Goal: Task Accomplishment & Management: Use online tool/utility

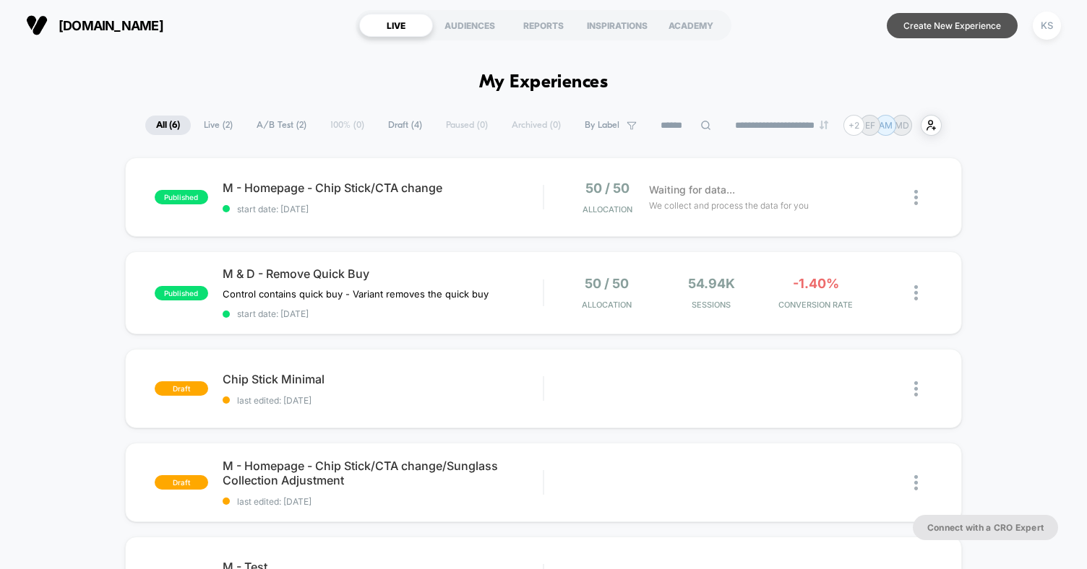
click at [923, 24] on button "Create New Experience" at bounding box center [952, 25] width 131 height 25
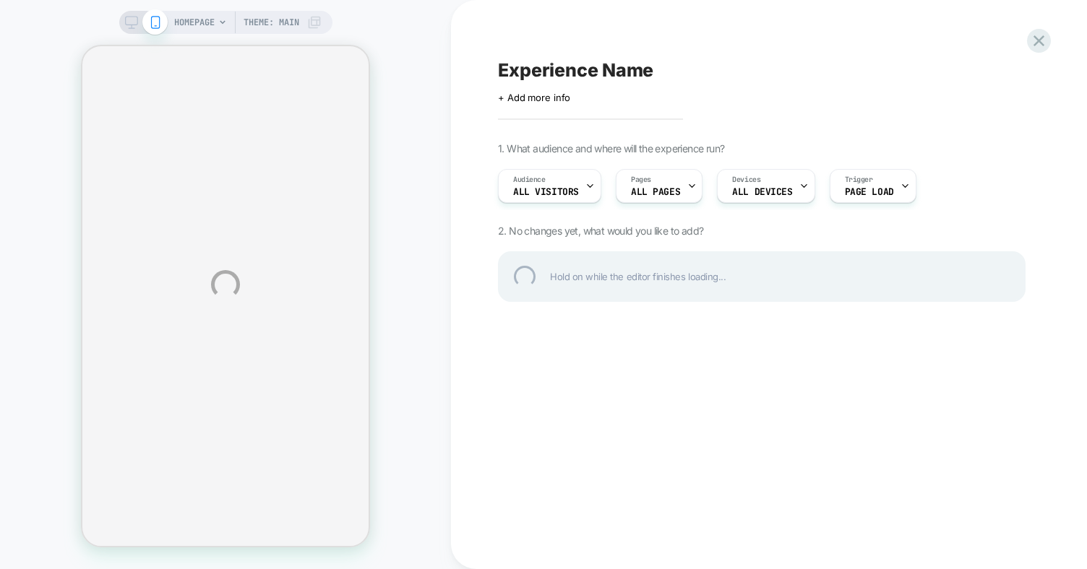
click at [678, 186] on div "HOMEPAGE Theme: MAIN Experience Name Click to edit experience details + Add mor…" at bounding box center [543, 284] width 1087 height 569
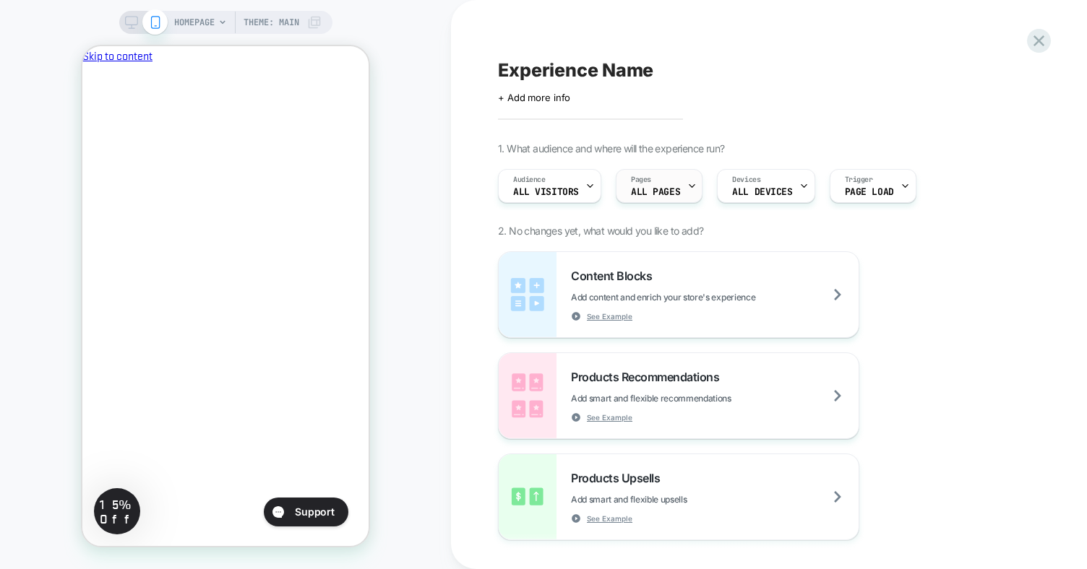
click at [678, 186] on div "Pages ALL PAGES" at bounding box center [655, 186] width 78 height 33
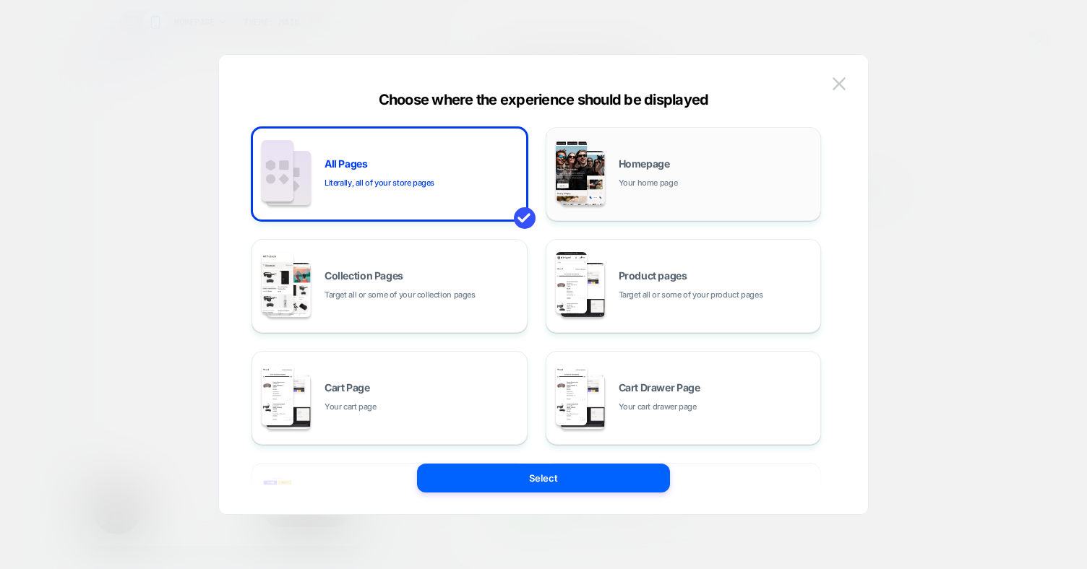
click at [638, 154] on div "Homepage Your home page" at bounding box center [684, 173] width 260 height 79
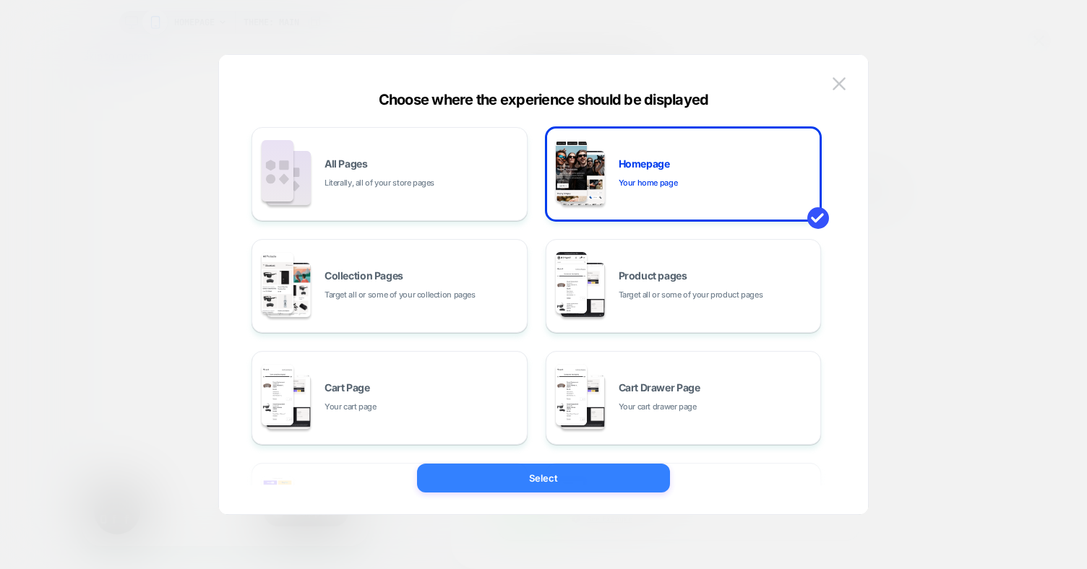
click at [567, 469] on button "Select" at bounding box center [543, 478] width 253 height 29
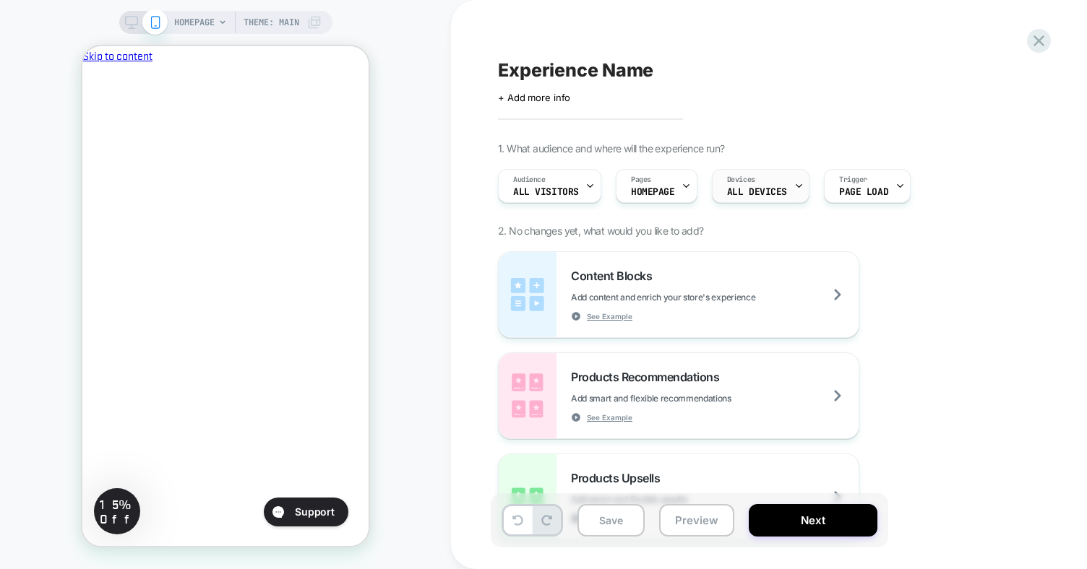
click at [770, 182] on div "Devices ALL DEVICES" at bounding box center [757, 186] width 89 height 33
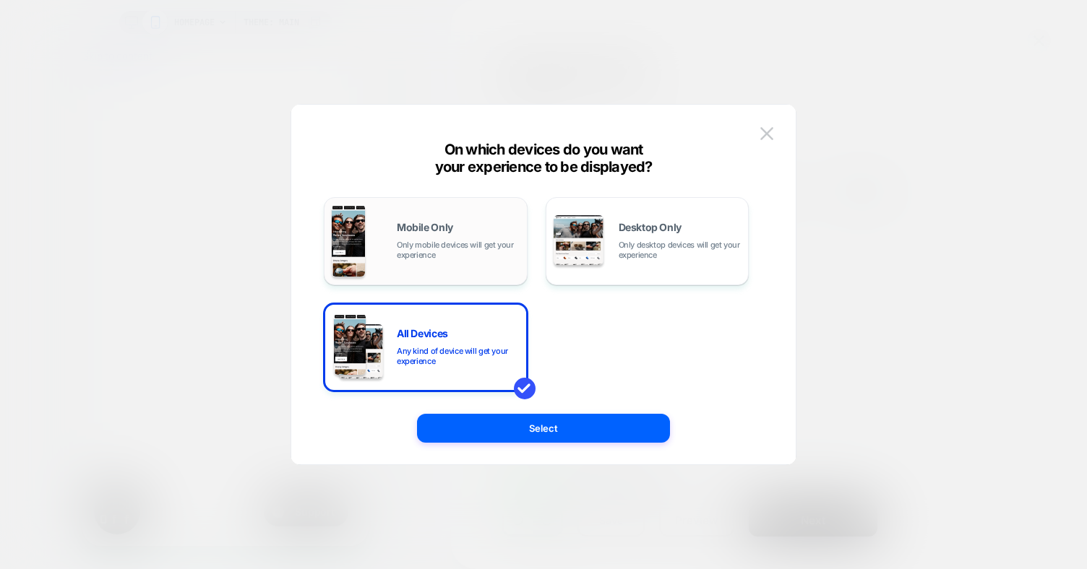
click at [473, 249] on span "Only mobile devices will get your experience" at bounding box center [458, 250] width 123 height 20
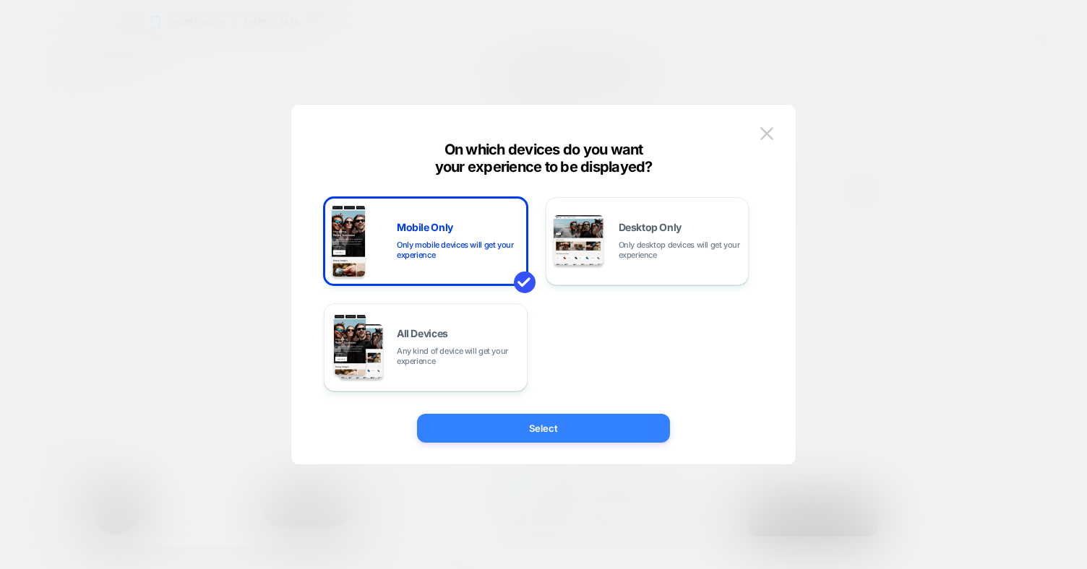
click at [536, 426] on button "Select" at bounding box center [543, 428] width 253 height 29
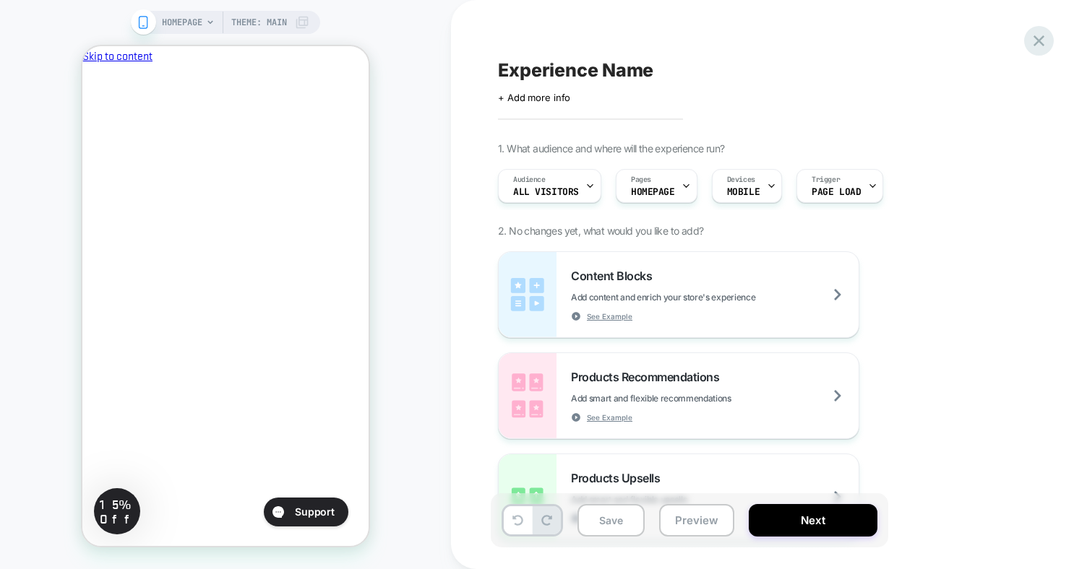
click at [1036, 43] on icon at bounding box center [1038, 40] width 11 height 11
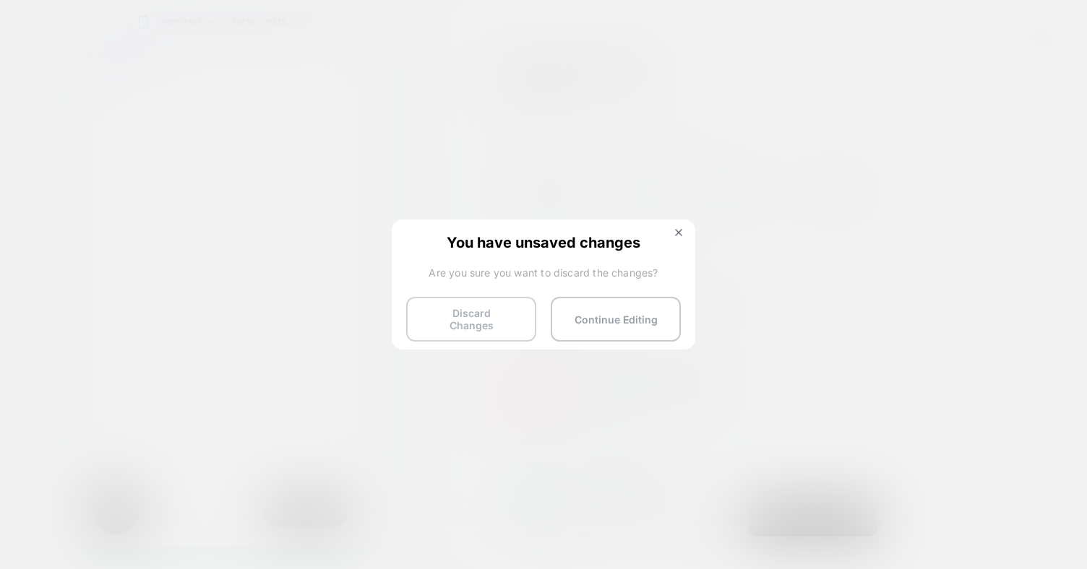
click at [504, 319] on button "Discard Changes" at bounding box center [471, 319] width 130 height 45
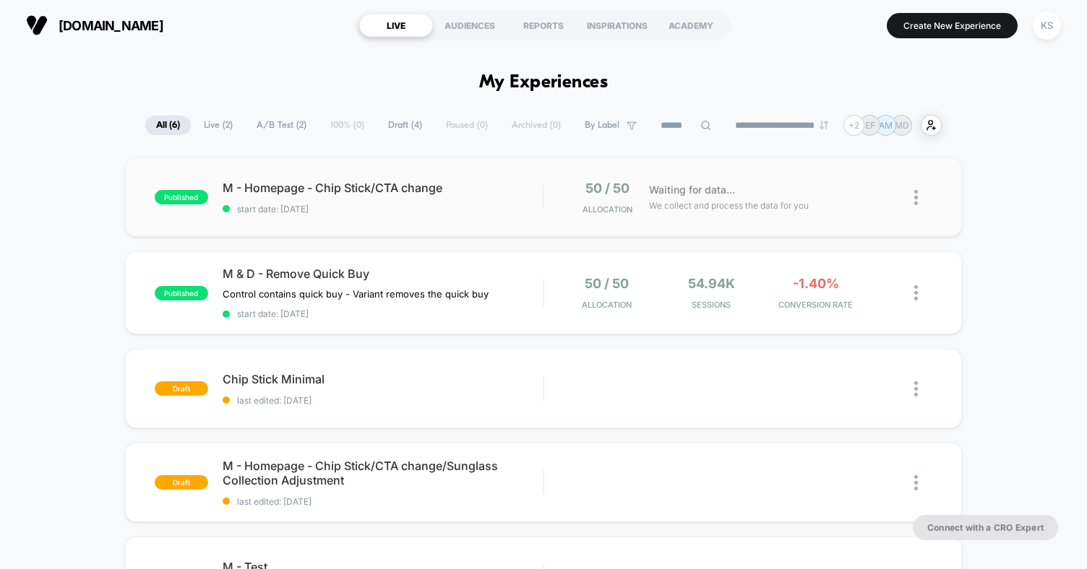
click at [501, 215] on div "published M - Homepage - Chip Stick/CTA change start date: [DATE] 50 / 50 Alloc…" at bounding box center [543, 197] width 837 height 79
click at [473, 202] on div "M - Homepage - Chip Stick/CTA change Click to edit experience details Click to …" at bounding box center [383, 198] width 320 height 34
click at [463, 207] on span "start date: [DATE]" at bounding box center [383, 209] width 320 height 11
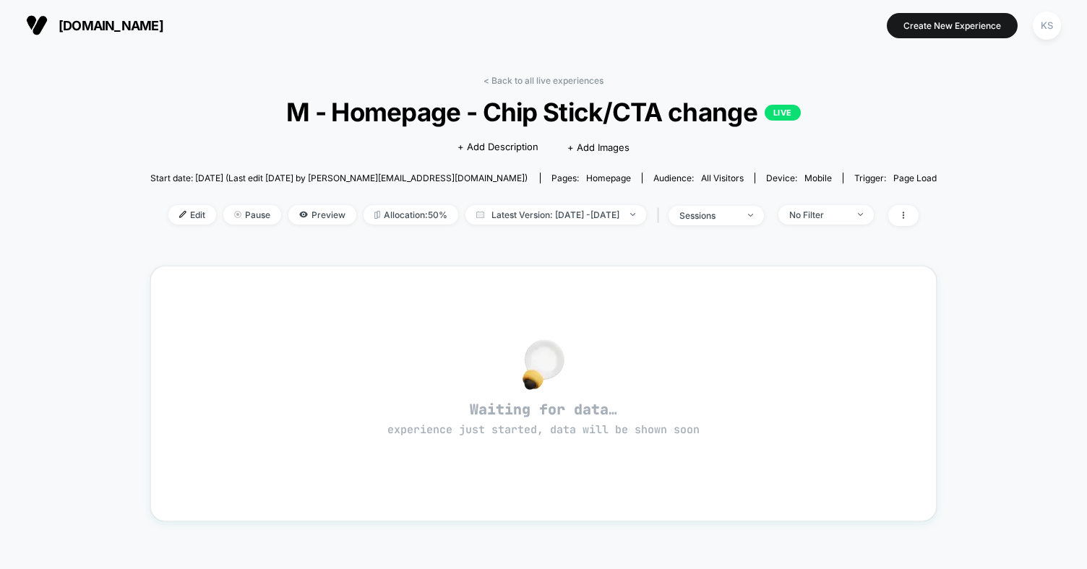
click at [38, 233] on div "< Back to all live experiences M - Homepage - Chip Stick/CTA change LIVE Click …" at bounding box center [543, 435] width 1087 height 769
click at [542, 74] on div "< Back to all live experiences M - Homepage - Chip Stick/CTA change LIVE Click …" at bounding box center [543, 420] width 787 height 711
click at [536, 82] on link "< Back to all live experiences" at bounding box center [543, 80] width 120 height 11
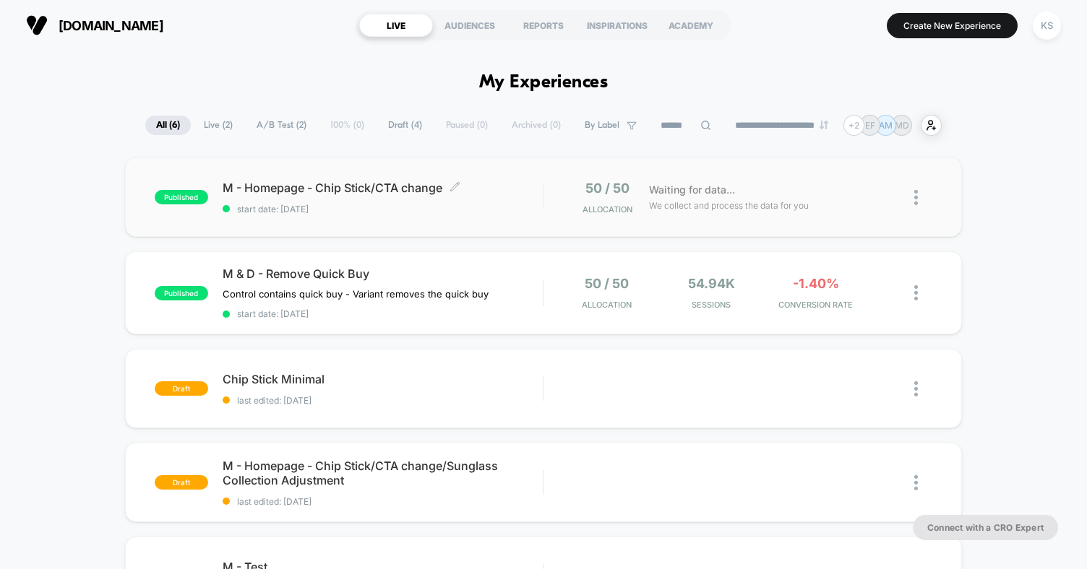
click at [483, 212] on span "start date: [DATE]" at bounding box center [383, 209] width 320 height 11
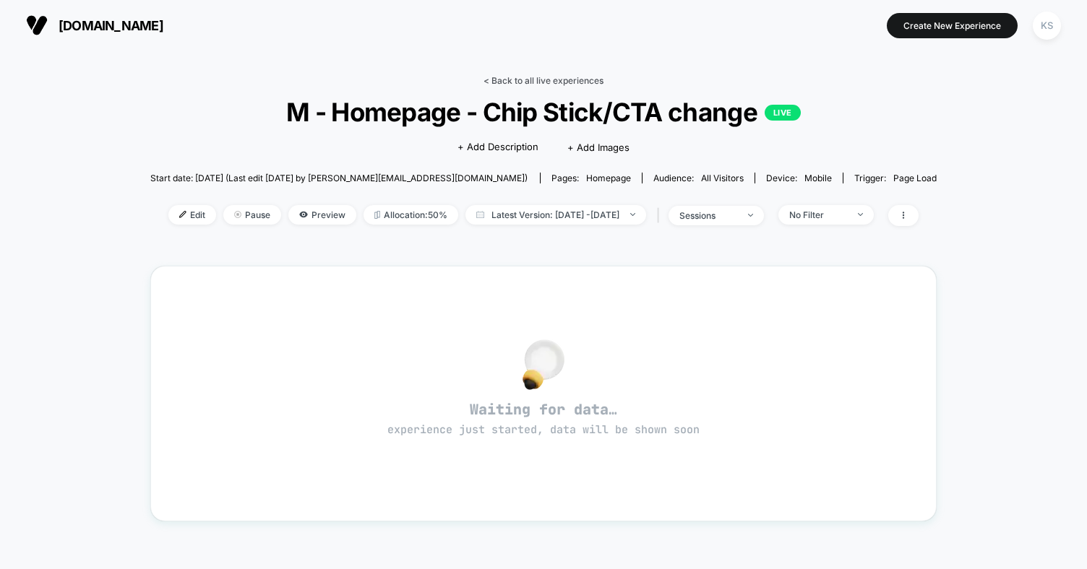
click at [502, 79] on link "< Back to all live experiences" at bounding box center [543, 80] width 120 height 11
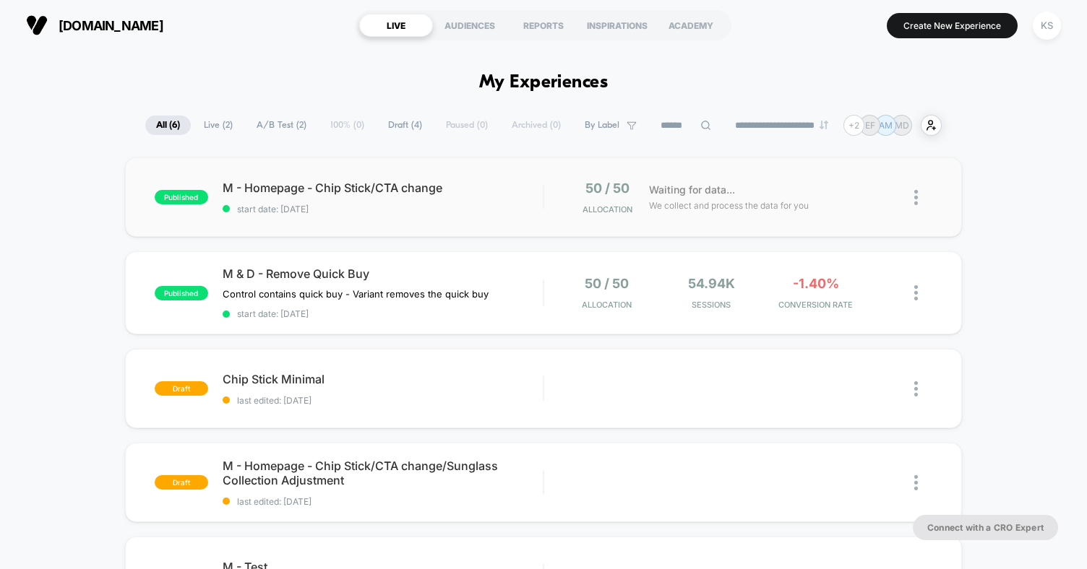
click at [917, 202] on img at bounding box center [916, 197] width 4 height 15
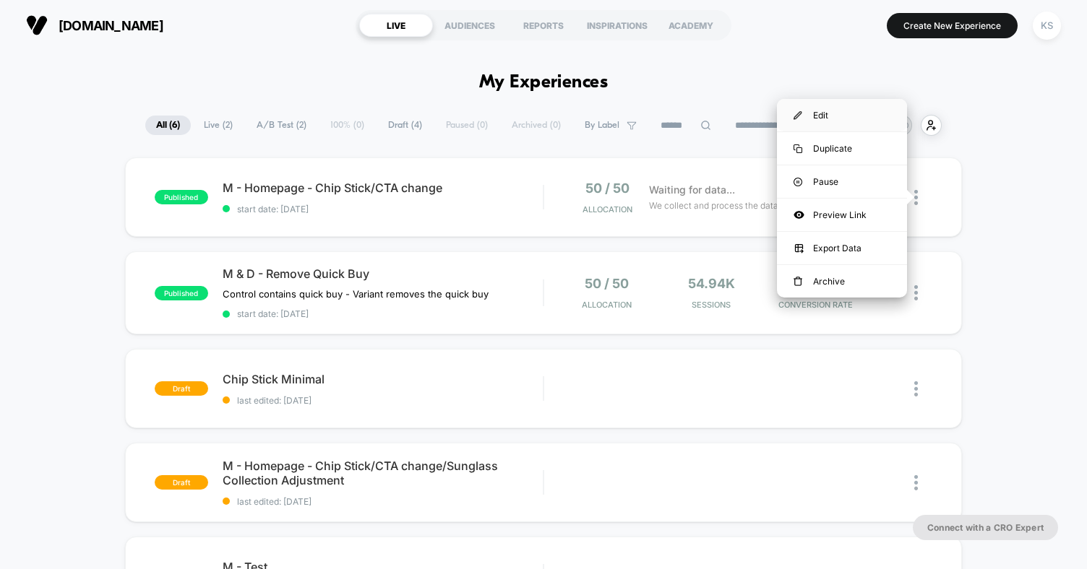
click at [843, 112] on div "Edit" at bounding box center [842, 115] width 130 height 33
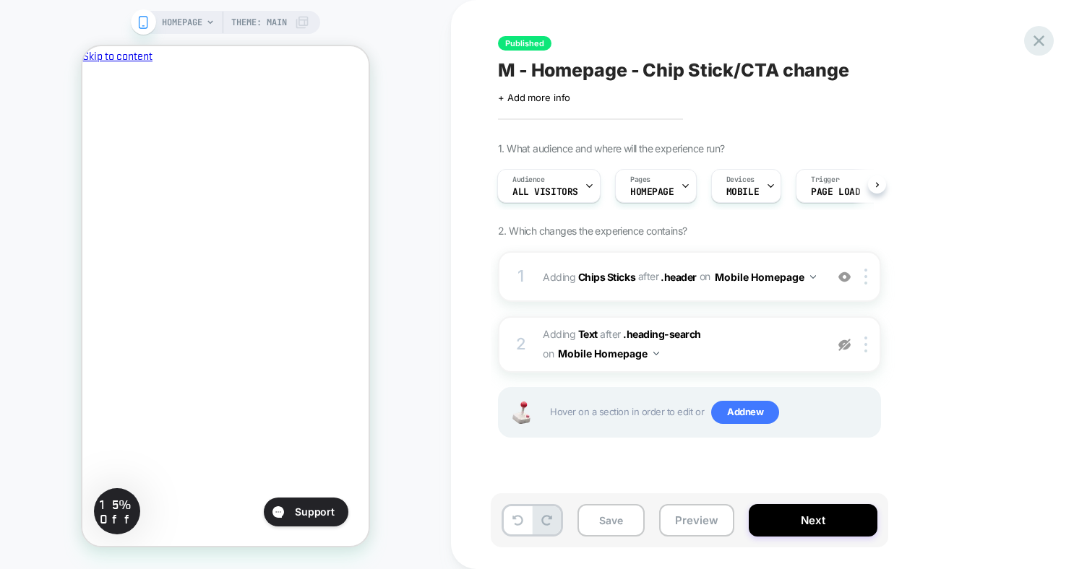
click at [1039, 39] on icon at bounding box center [1038, 40] width 11 height 11
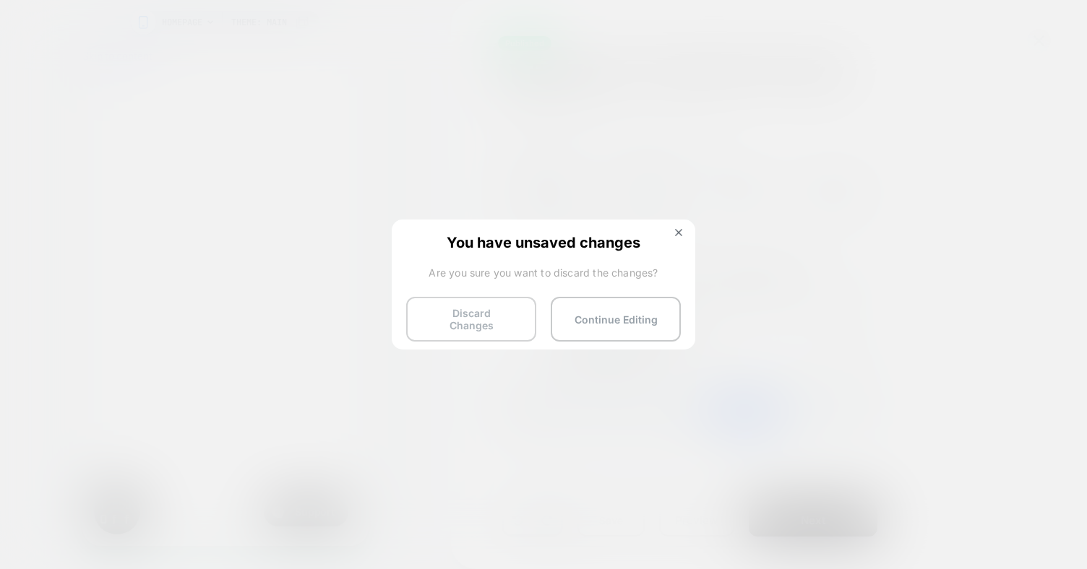
click at [493, 319] on button "Discard Changes" at bounding box center [471, 319] width 130 height 45
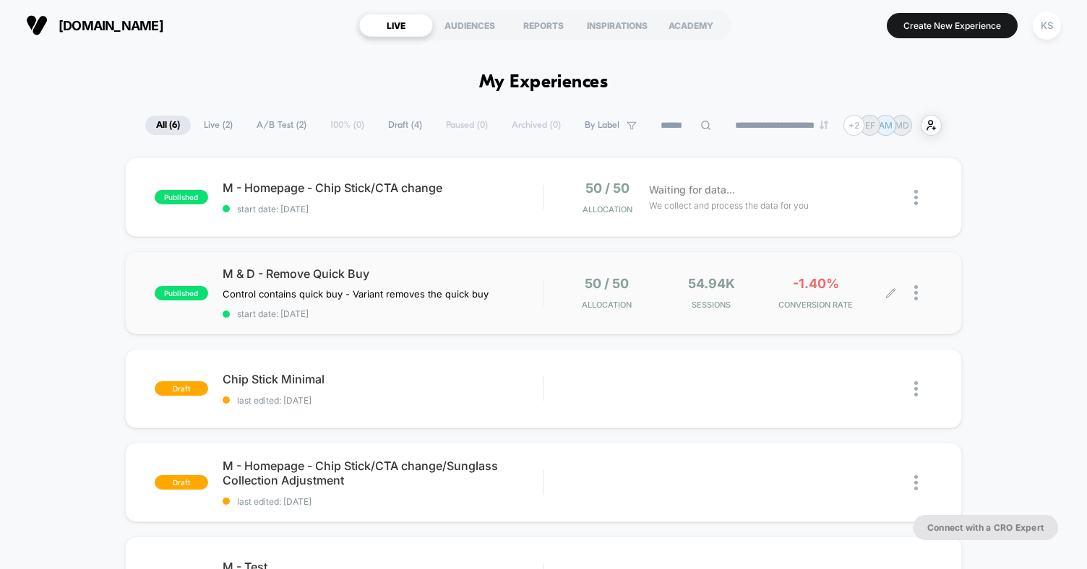
click at [860, 291] on div "-1.40% CONVERSION RATE" at bounding box center [815, 293] width 97 height 34
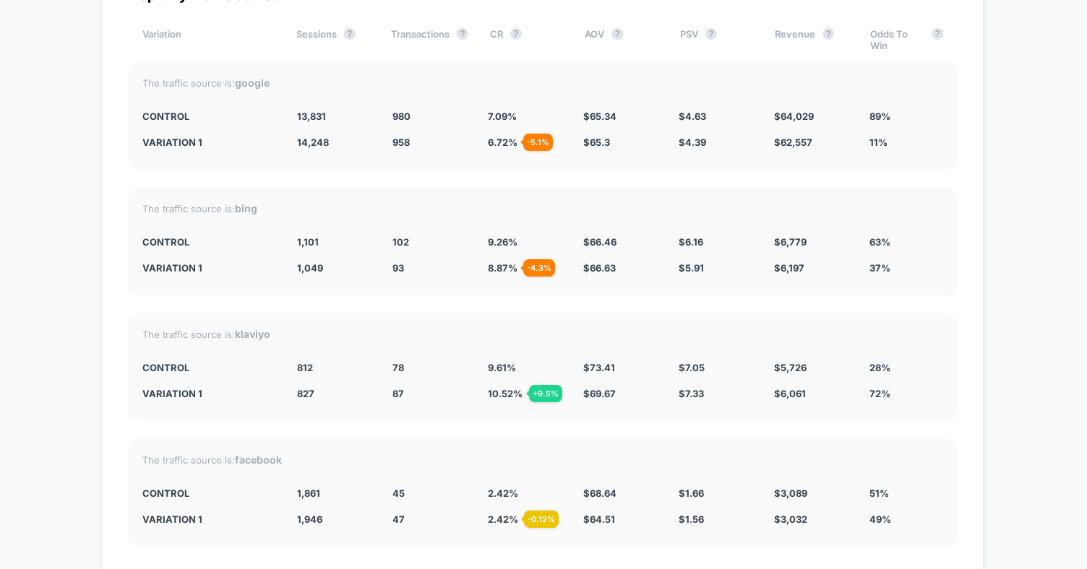
scroll to position [2665, 0]
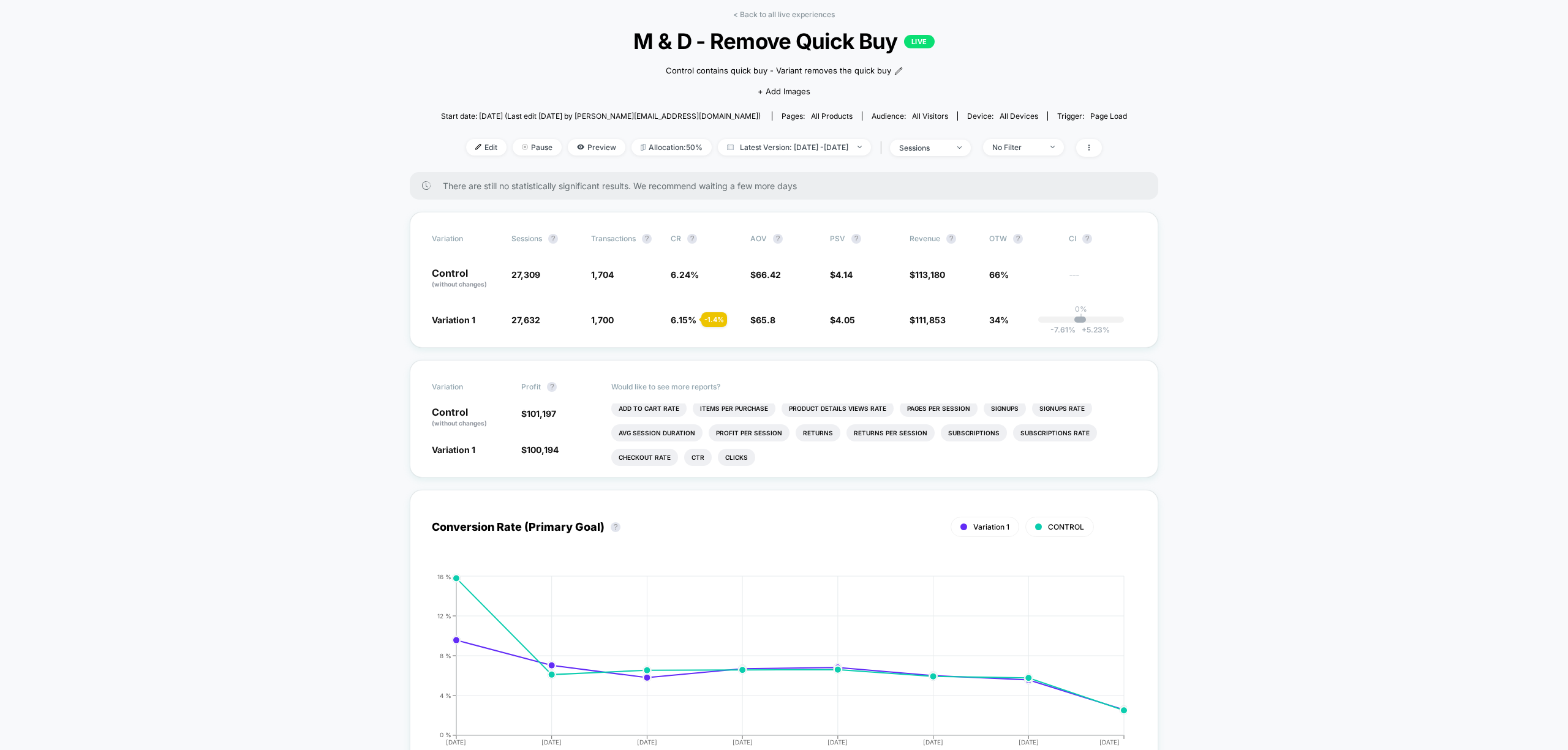
scroll to position [0, 0]
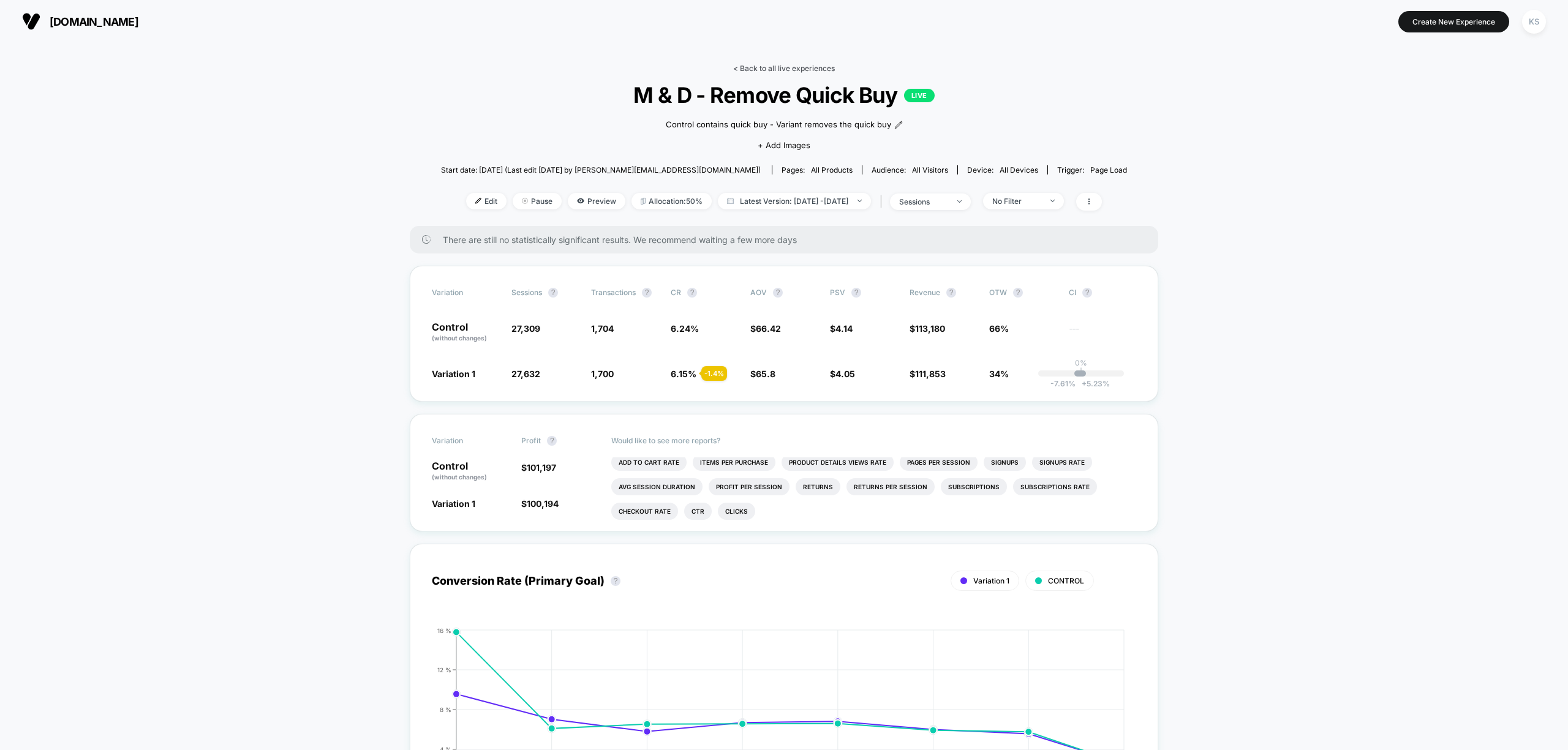
click at [751, 69] on link "< Back to all live experiences" at bounding box center [784, 68] width 102 height 9
